Goal: Task Accomplishment & Management: Complete application form

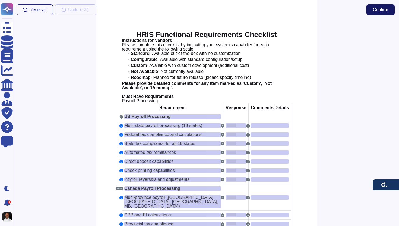
click at [381, 4] on button "Confirm" at bounding box center [380, 9] width 28 height 11
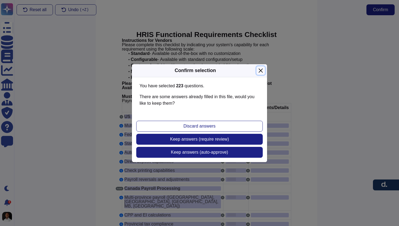
click at [259, 69] on button "Close" at bounding box center [261, 70] width 8 height 8
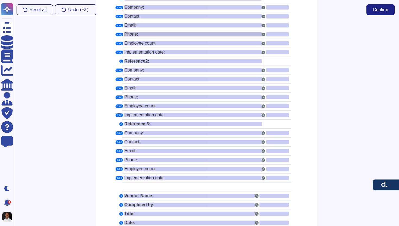
scroll to position [3008, 0]
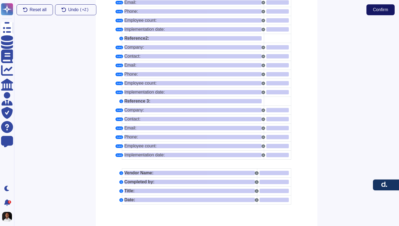
click at [381, 12] on button "Confirm" at bounding box center [380, 9] width 28 height 11
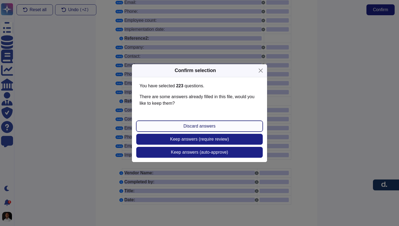
click at [206, 127] on span "Discard answers" at bounding box center [200, 126] width 32 height 4
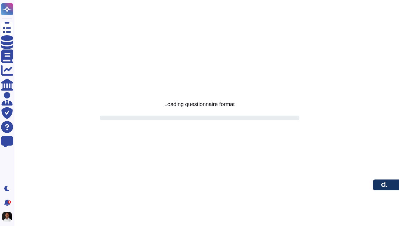
scroll to position [0, 0]
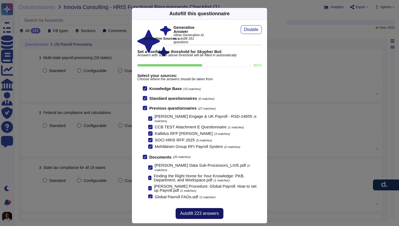
click at [207, 215] on span "Autofill 223 answers" at bounding box center [199, 213] width 39 height 4
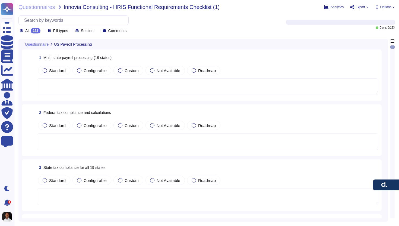
type textarea "[PERSON_NAME] offers comprehensive multi-state payroll processing capabilities …"
type textarea "[PERSON_NAME] provides comprehensive tax calculations and compliance services t…"
type textarea "[PERSON_NAME] provides registration information for all federal, state, and loc…"
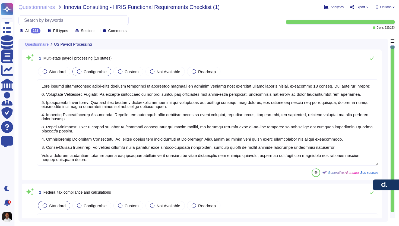
scroll to position [1, 0]
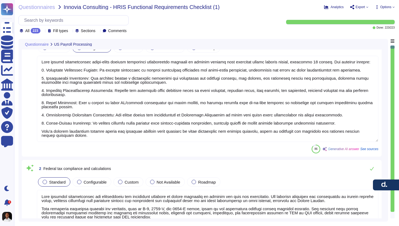
type textarea "[PERSON_NAME]'s platform automates tax calculations and filings as part of its …"
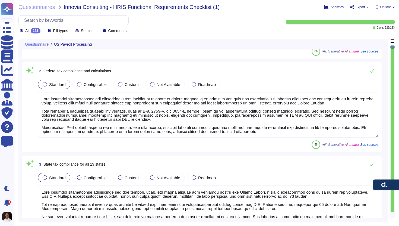
scroll to position [125, 0]
type textarea "Lore ipsumdol sitame consect ad elitsedd eiusmodt incidid utlaboreetd magn aliq…"
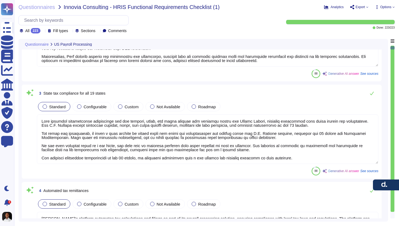
scroll to position [1, 0]
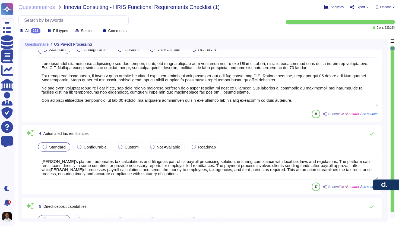
type textarea "[PERSON_NAME] allows employees to print payslips as many times as necessary aft…"
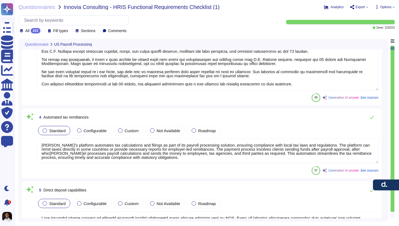
scroll to position [274, 0]
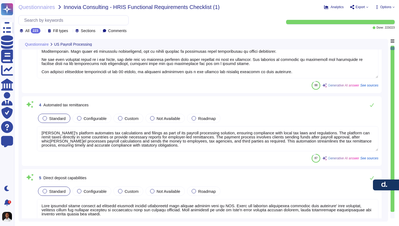
type textarea "[PERSON_NAME] has the capability to reverse payments and process adjustments ef…"
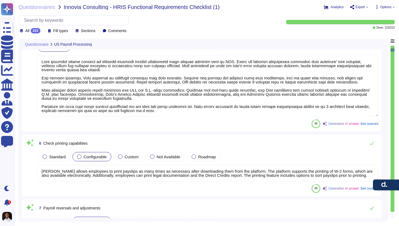
scroll to position [1, 0]
type textarea "Data stored in Amazon SimpleDB is redundantly stored in multiple physical locat…"
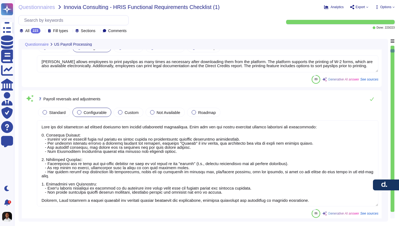
type textarea "[PERSON_NAME]'s EOR to PEO offering is $250 ppm. It can only be used for US EOR…"
type textarea "[PERSON_NAME] provides services for all federal, provincial, and local taxing j…"
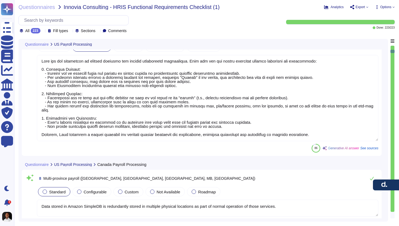
type textarea "[PERSON_NAME] offers Workers’ Compensation Insurance, which provides financial …"
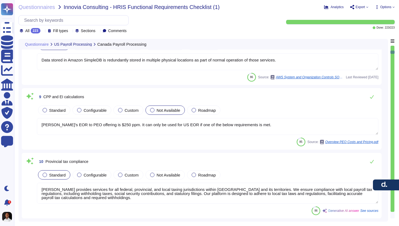
scroll to position [743, 0]
type textarea "Yes"
type textarea "[PERSON_NAME] offers customer support in multiple languages, including French. …"
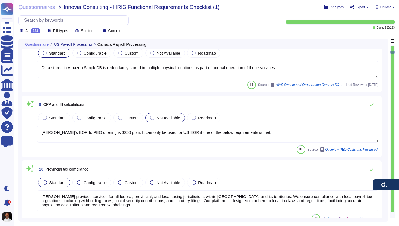
scroll to position [669, 0]
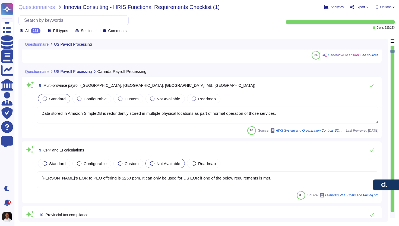
type textarea "[PERSON_NAME] has the capability to reverse payments and process adjustments ef…"
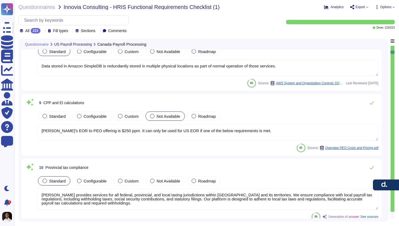
scroll to position [717, 0]
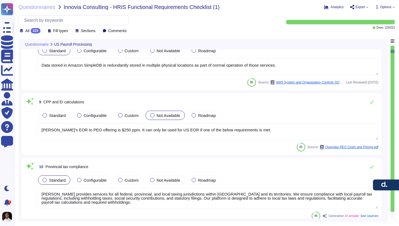
type textarea "[PERSON_NAME] has the capability to reverse payments and process adjustments ef…"
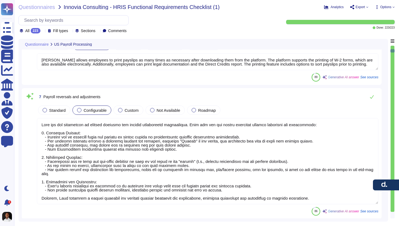
type textarea "Lore ipsumdol sitame consect ad elitsedd eiusmodt incidid utlaboreetd magn aliq…"
type textarea "[PERSON_NAME] allows employees to print payslips as many times as necessary aft…"
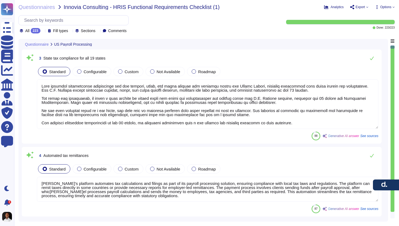
scroll to position [111, 0]
type textarea "[PERSON_NAME] offers comprehensive multi-state payroll processing capabilities …"
type textarea "[PERSON_NAME] provides comprehensive tax calculations and compliance services t…"
type textarea "[PERSON_NAME] provides registration information for all federal, state, and loc…"
type textarea "[PERSON_NAME]'s platform automates tax calculations and filings as part of its …"
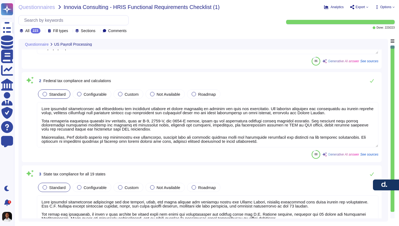
click at [359, 8] on span "Export" at bounding box center [361, 6] width 10 height 3
click at [370, 33] on p "Download" at bounding box center [379, 40] width 19 height 15
